Goal: Book appointment/travel/reservation

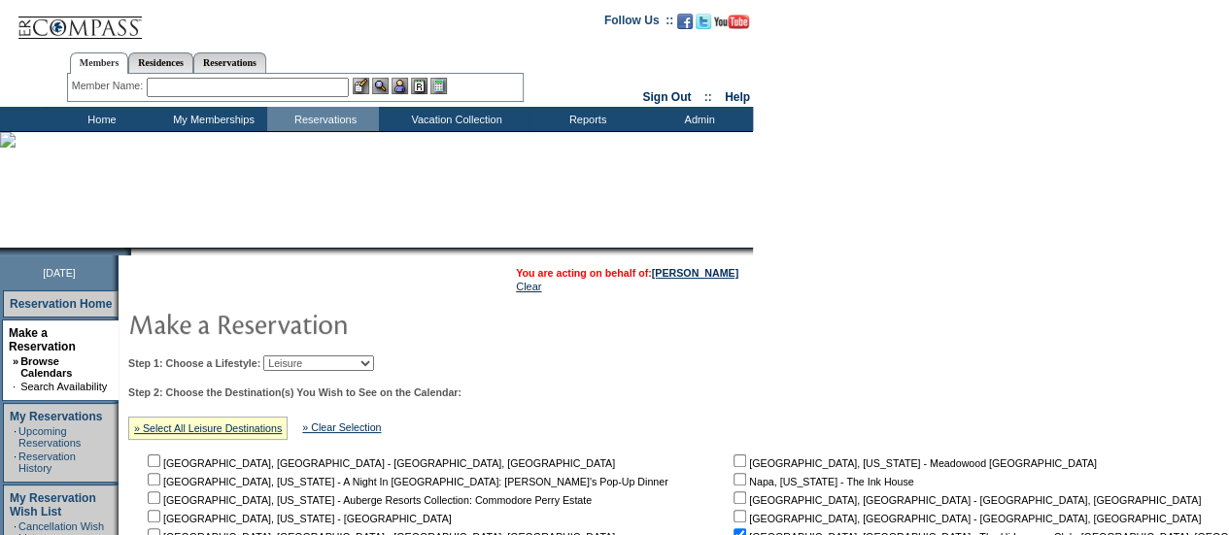
click at [374, 363] on select "Beach Leisure Metropolitan Mountain OIAL for Adventure OIAL for Couples OIAL fo…" at bounding box center [318, 364] width 111 height 16
select select "Metropolitan"
click at [296, 356] on select "Beach Leisure Metropolitan Mountain OIAL for Adventure OIAL for Couples OIAL fo…" at bounding box center [318, 364] width 111 height 16
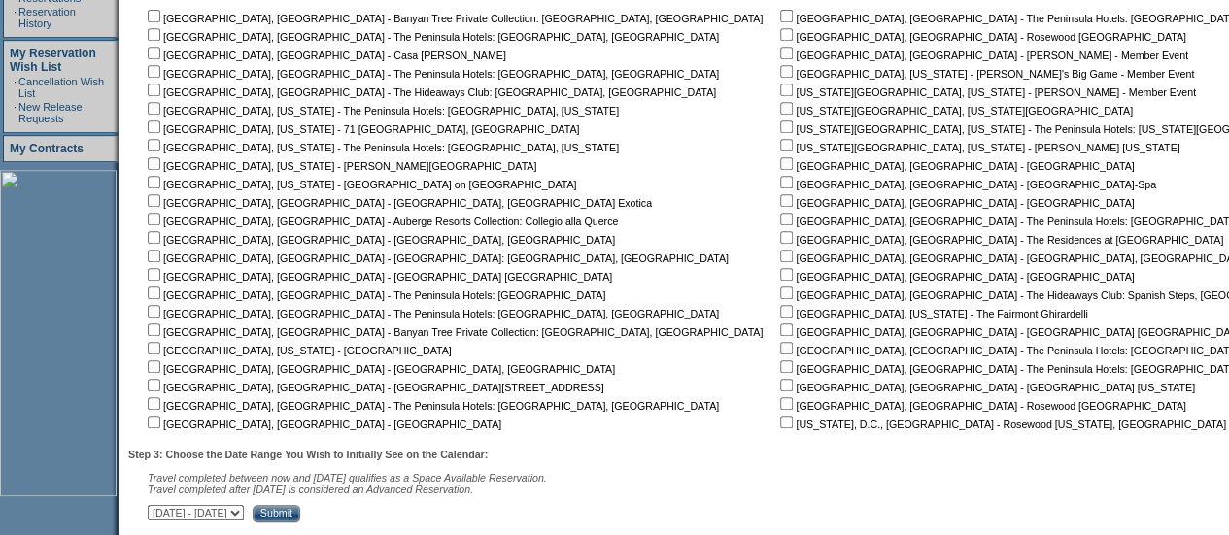
scroll to position [435, 0]
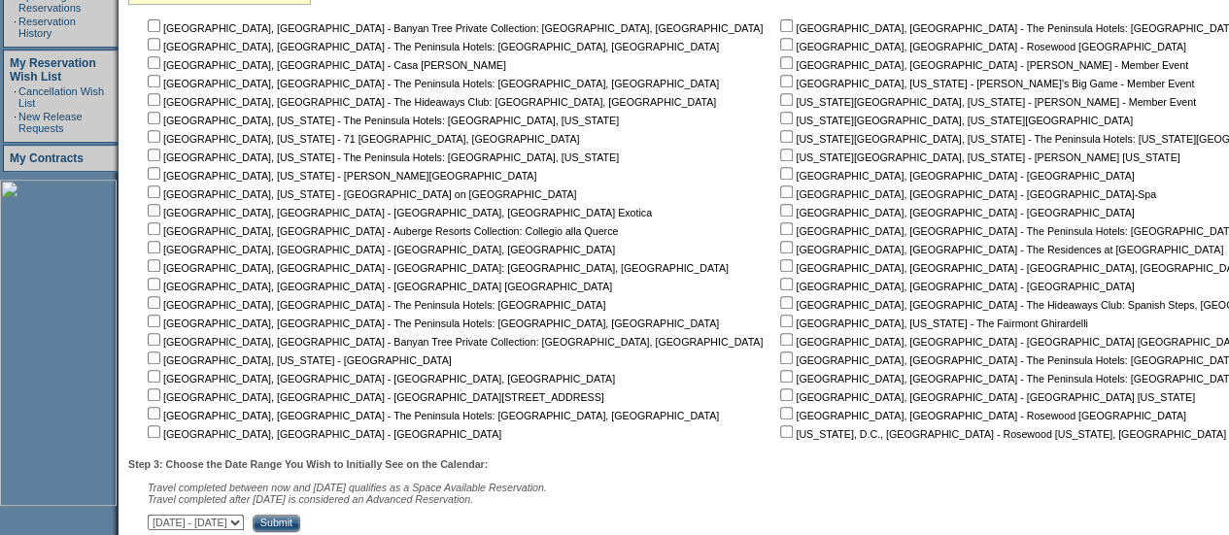
click at [160, 65] on input "checkbox" at bounding box center [154, 62] width 13 height 13
checkbox input "true"
click at [160, 211] on input "checkbox" at bounding box center [154, 210] width 13 height 13
checkbox input "true"
click at [160, 411] on input "checkbox" at bounding box center [154, 413] width 13 height 13
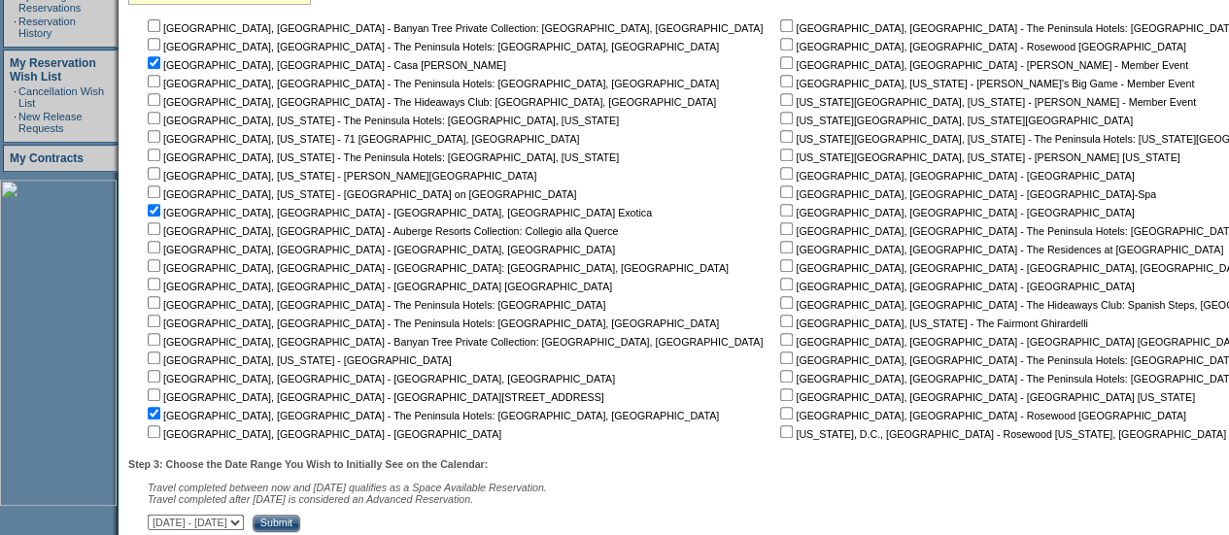
click at [160, 411] on input "checkbox" at bounding box center [154, 413] width 13 height 13
checkbox input "false"
click at [163, 388] on td "[GEOGRAPHIC_DATA], [GEOGRAPHIC_DATA] - Banyan Tree Private Collection: [GEOGRAP…" at bounding box center [459, 229] width 631 height 425
click at [160, 394] on input "checkbox" at bounding box center [154, 395] width 13 height 13
checkbox input "true"
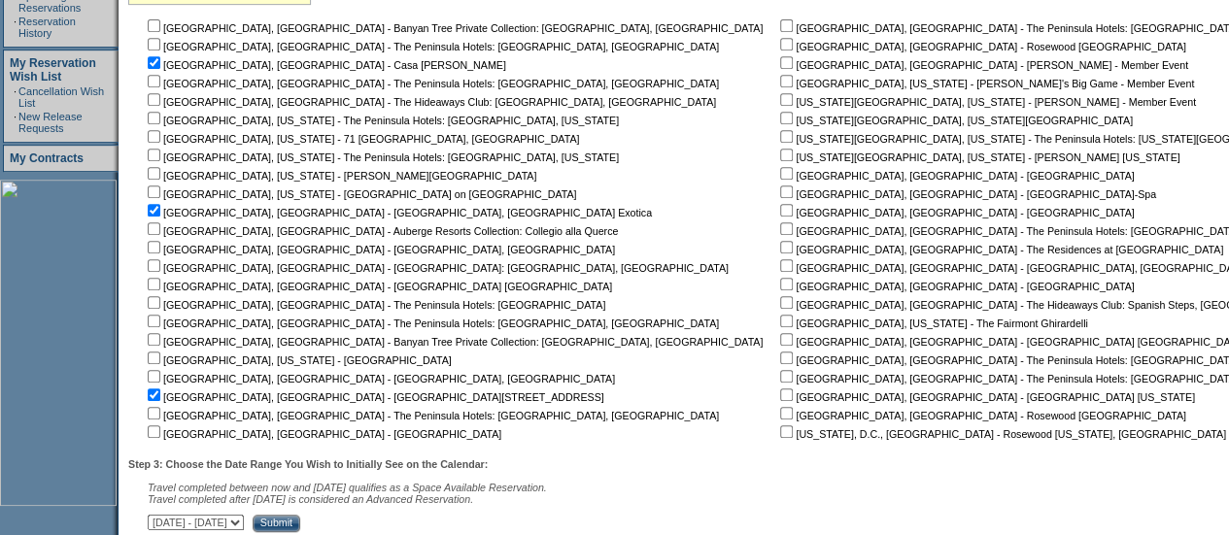
click at [780, 191] on input "checkbox" at bounding box center [786, 192] width 13 height 13
checkbox input "true"
click at [780, 230] on input "checkbox" at bounding box center [786, 228] width 13 height 13
checkbox input "true"
click at [776, 219] on nobr "[GEOGRAPHIC_DATA], [GEOGRAPHIC_DATA] - [GEOGRAPHIC_DATA]" at bounding box center [955, 213] width 358 height 12
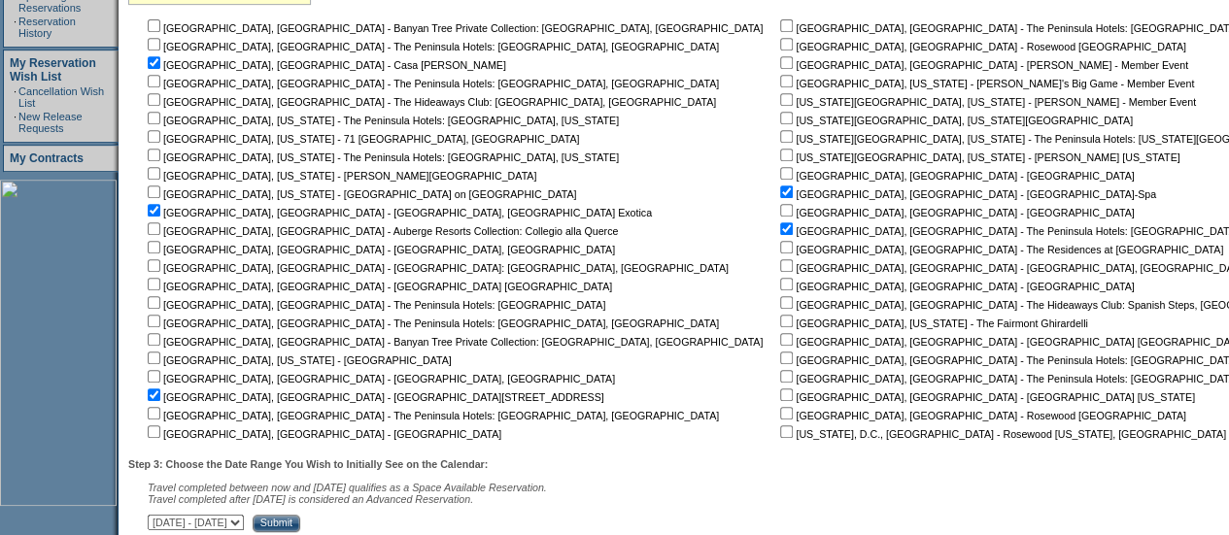
click at [780, 212] on input "checkbox" at bounding box center [786, 210] width 13 height 13
checkbox input "true"
click at [780, 249] on input "checkbox" at bounding box center [786, 247] width 13 height 13
checkbox input "true"
click at [780, 222] on input "checkbox" at bounding box center [786, 228] width 13 height 13
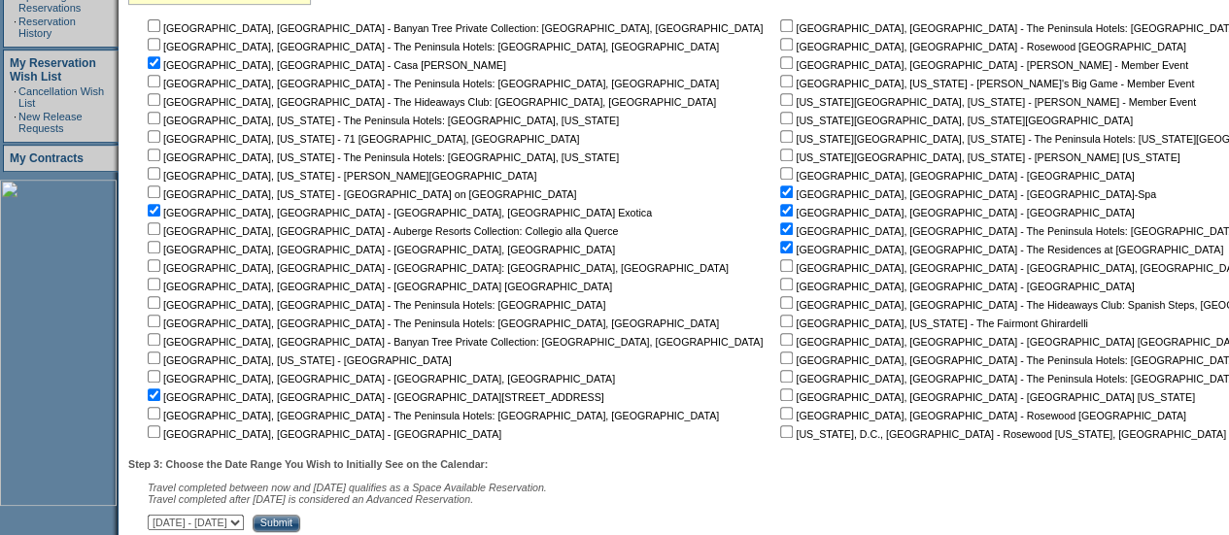
checkbox input "false"
click at [780, 285] on input "checkbox" at bounding box center [786, 284] width 13 height 13
checkbox input "true"
click at [300, 530] on input "Submit" at bounding box center [277, 523] width 48 height 17
